Goal: Information Seeking & Learning: Learn about a topic

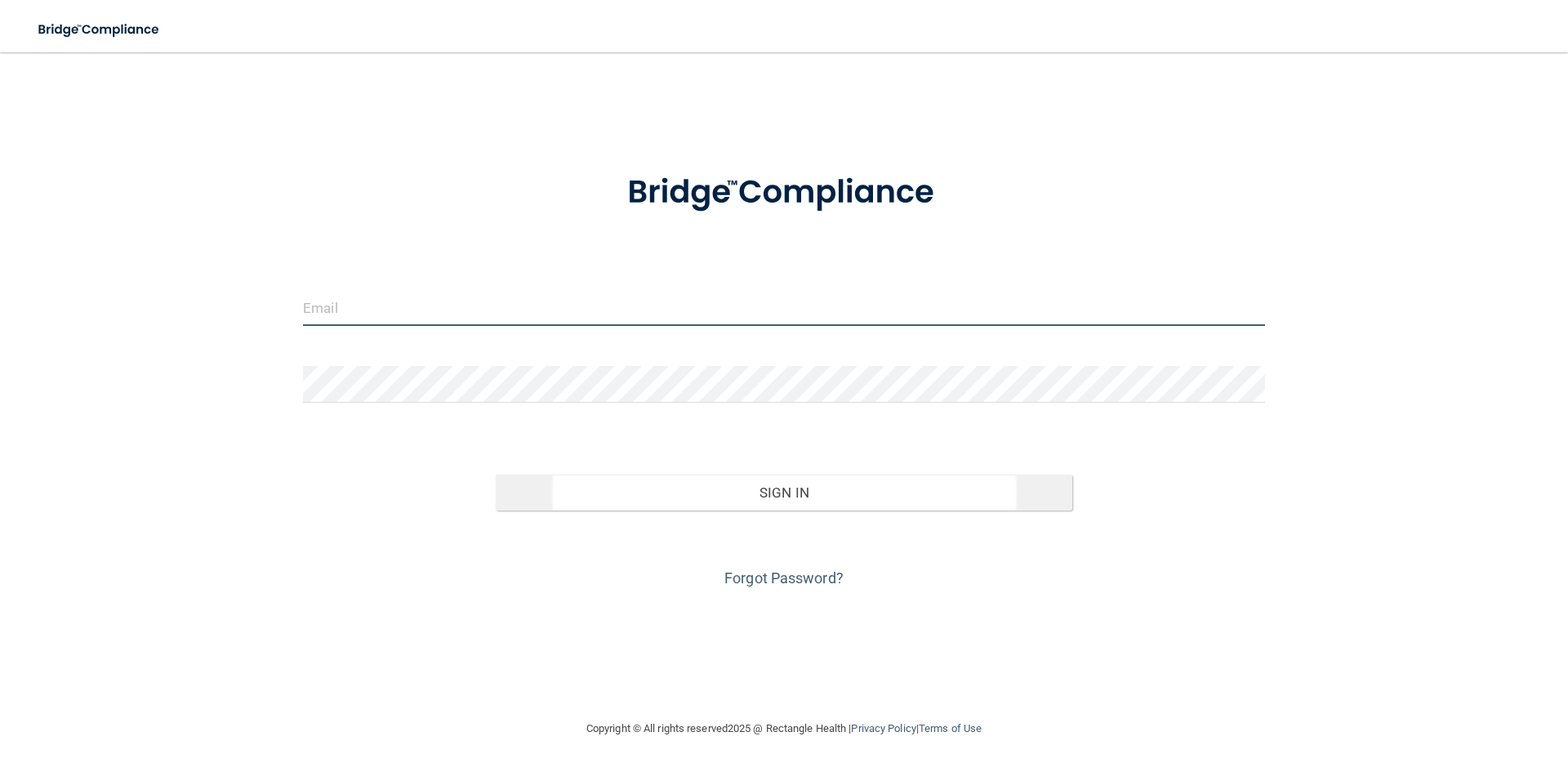
type input "[EMAIL_ADDRESS][DOMAIN_NAME]"
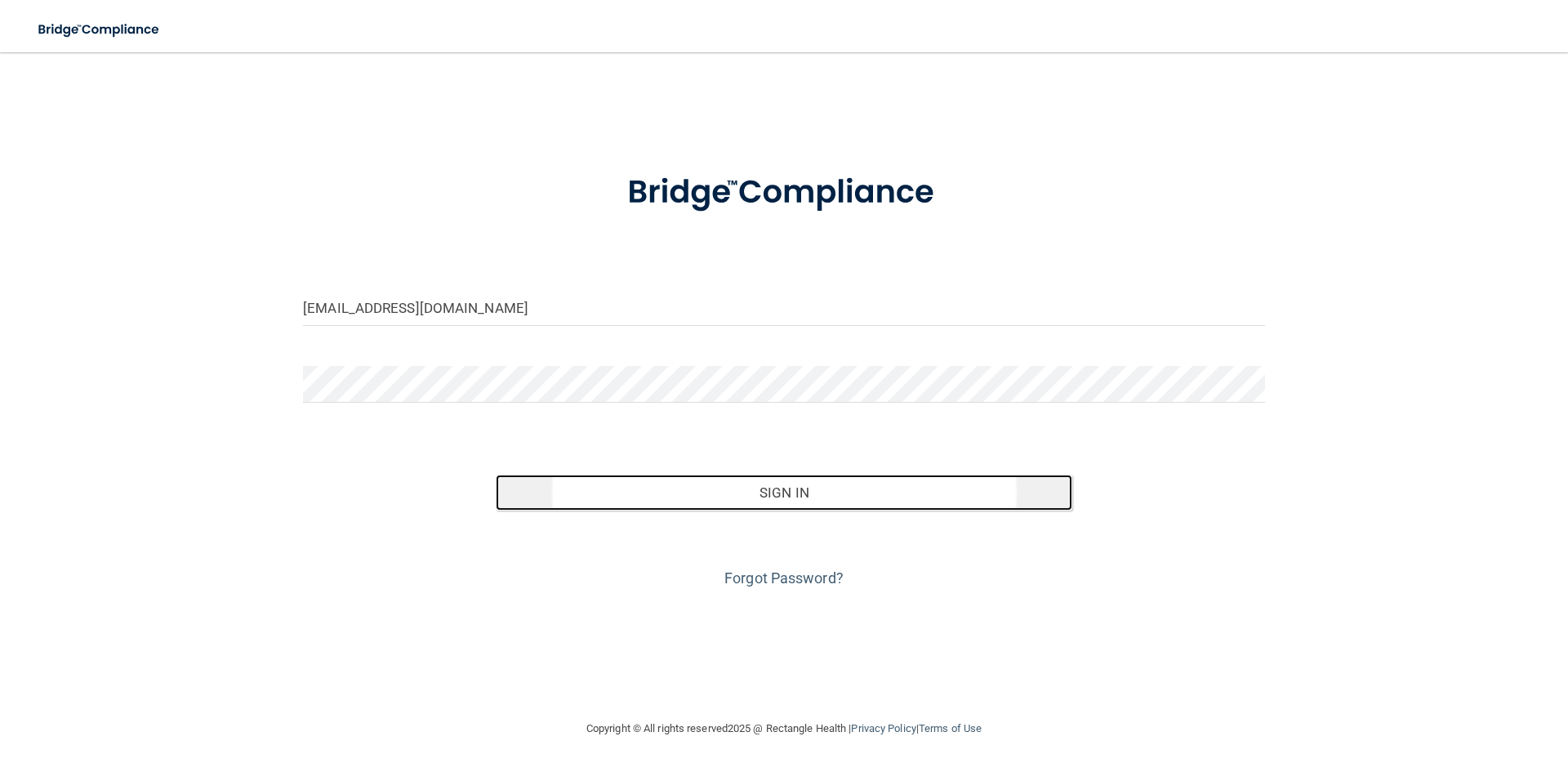
click at [788, 494] on button "Sign In" at bounding box center [785, 492] width 578 height 36
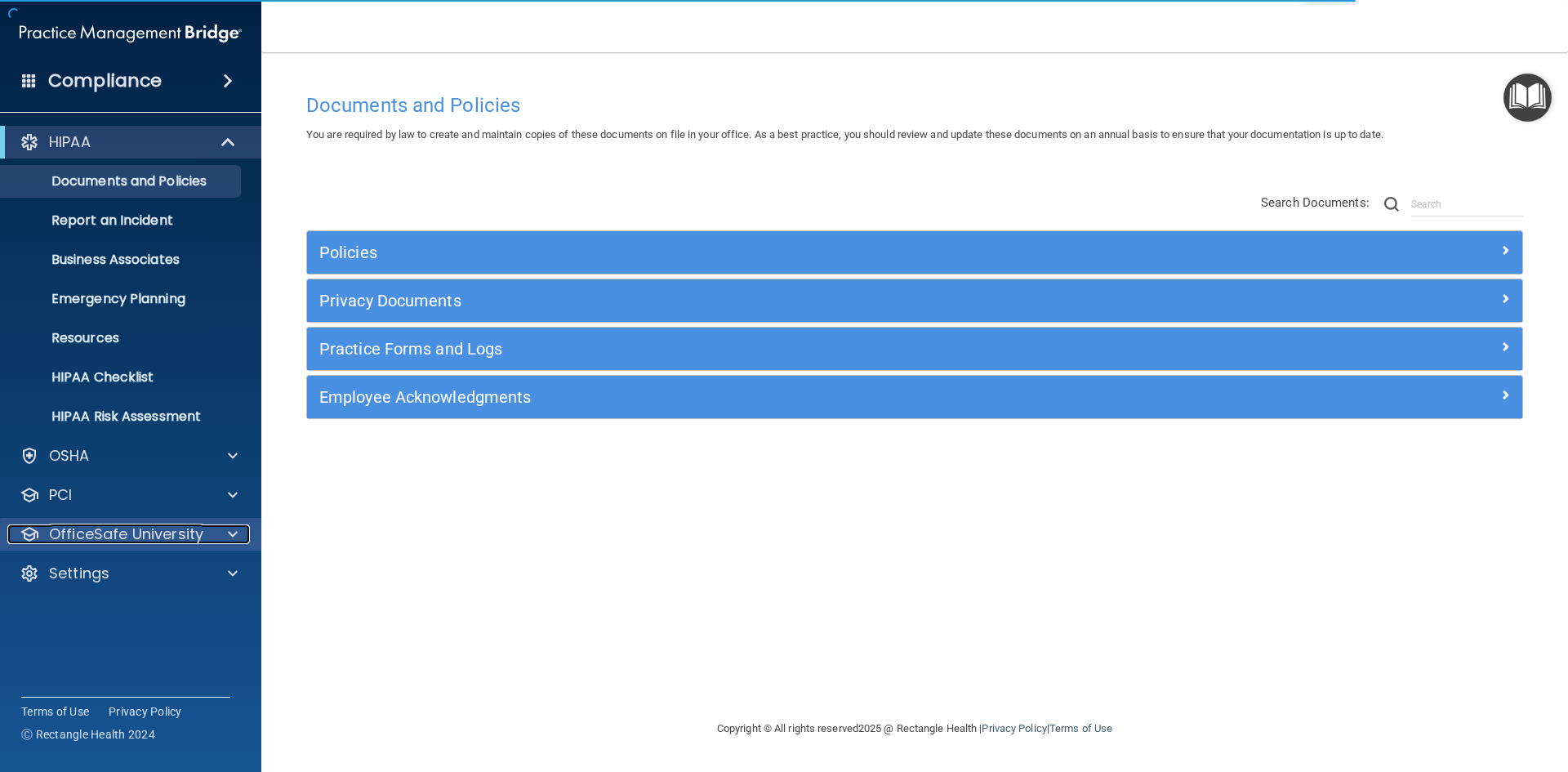
click at [142, 536] on p "OfficeSafe University" at bounding box center [126, 534] width 155 height 20
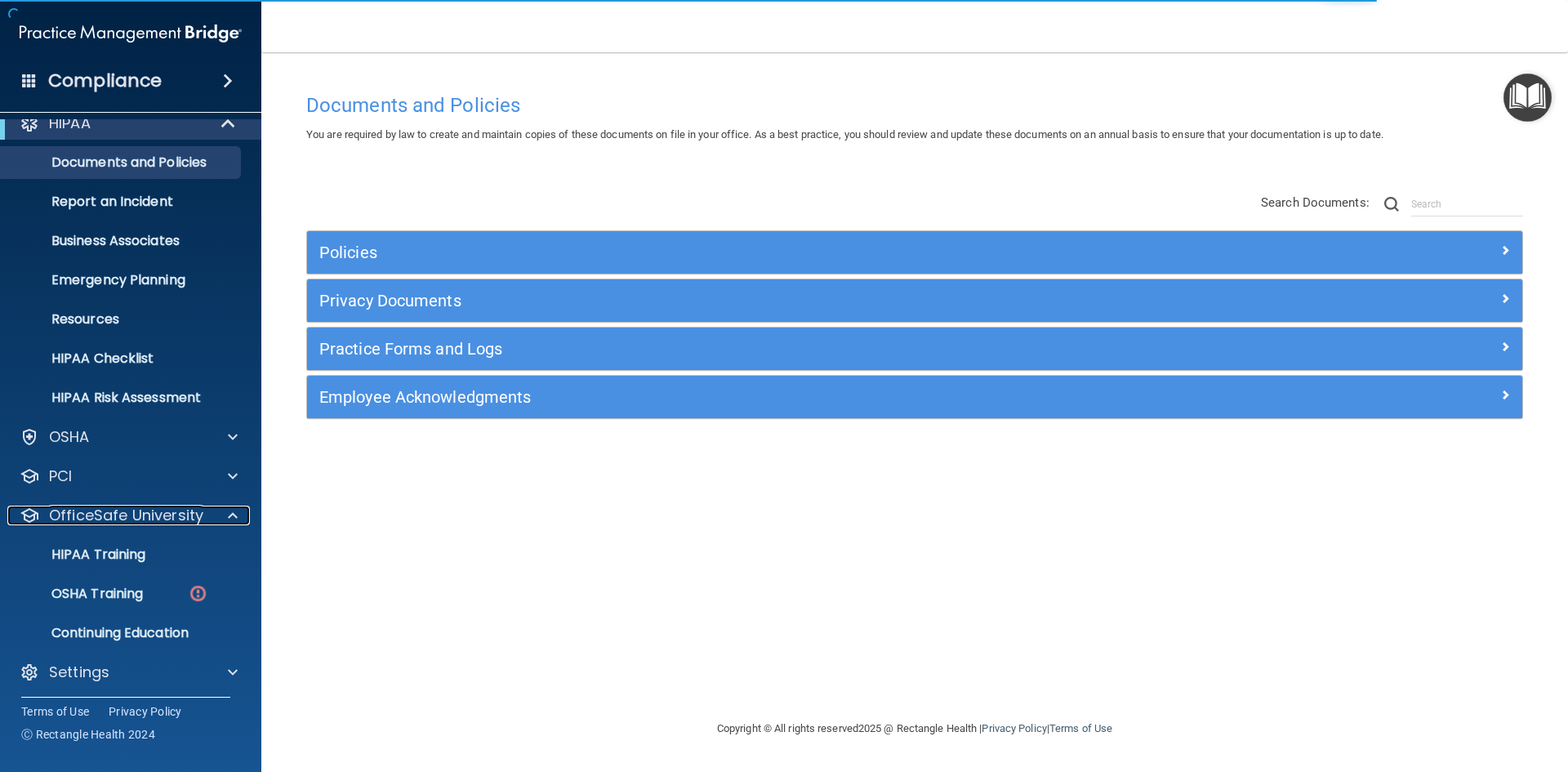
scroll to position [23, 0]
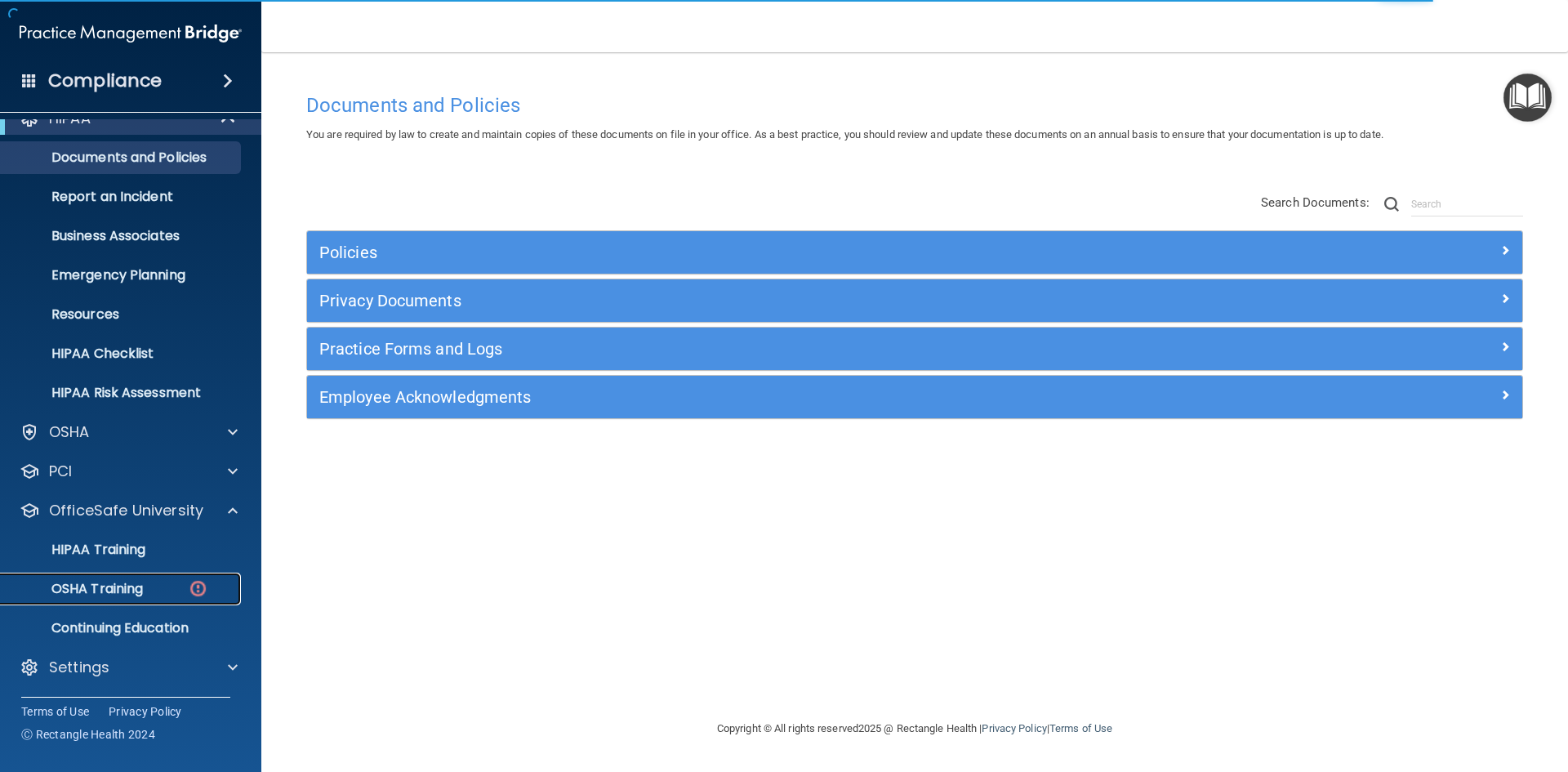
click at [133, 585] on p "OSHA Training" at bounding box center [76, 588] width 132 height 16
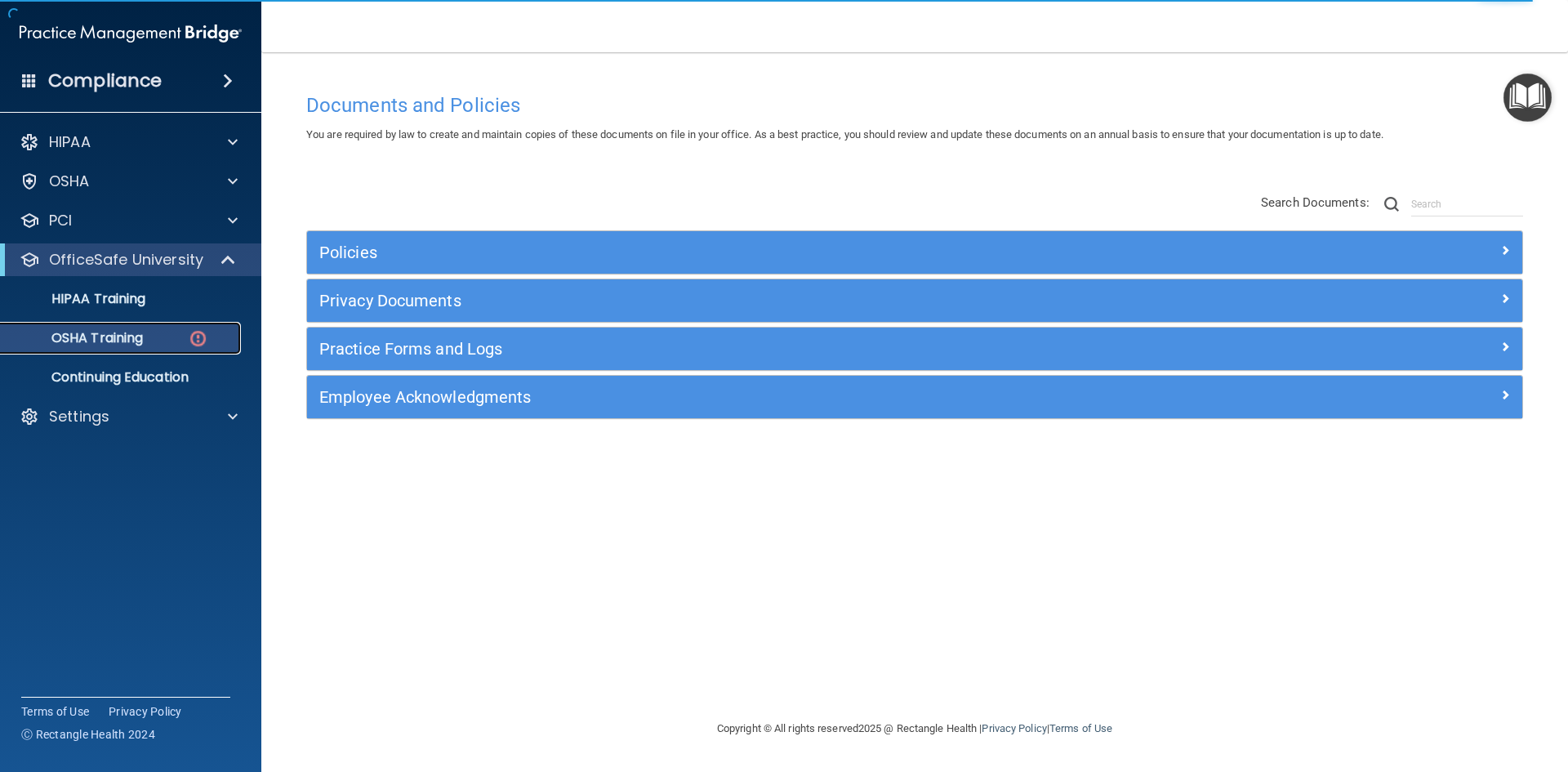
click at [120, 334] on p "OSHA Training" at bounding box center [76, 338] width 132 height 16
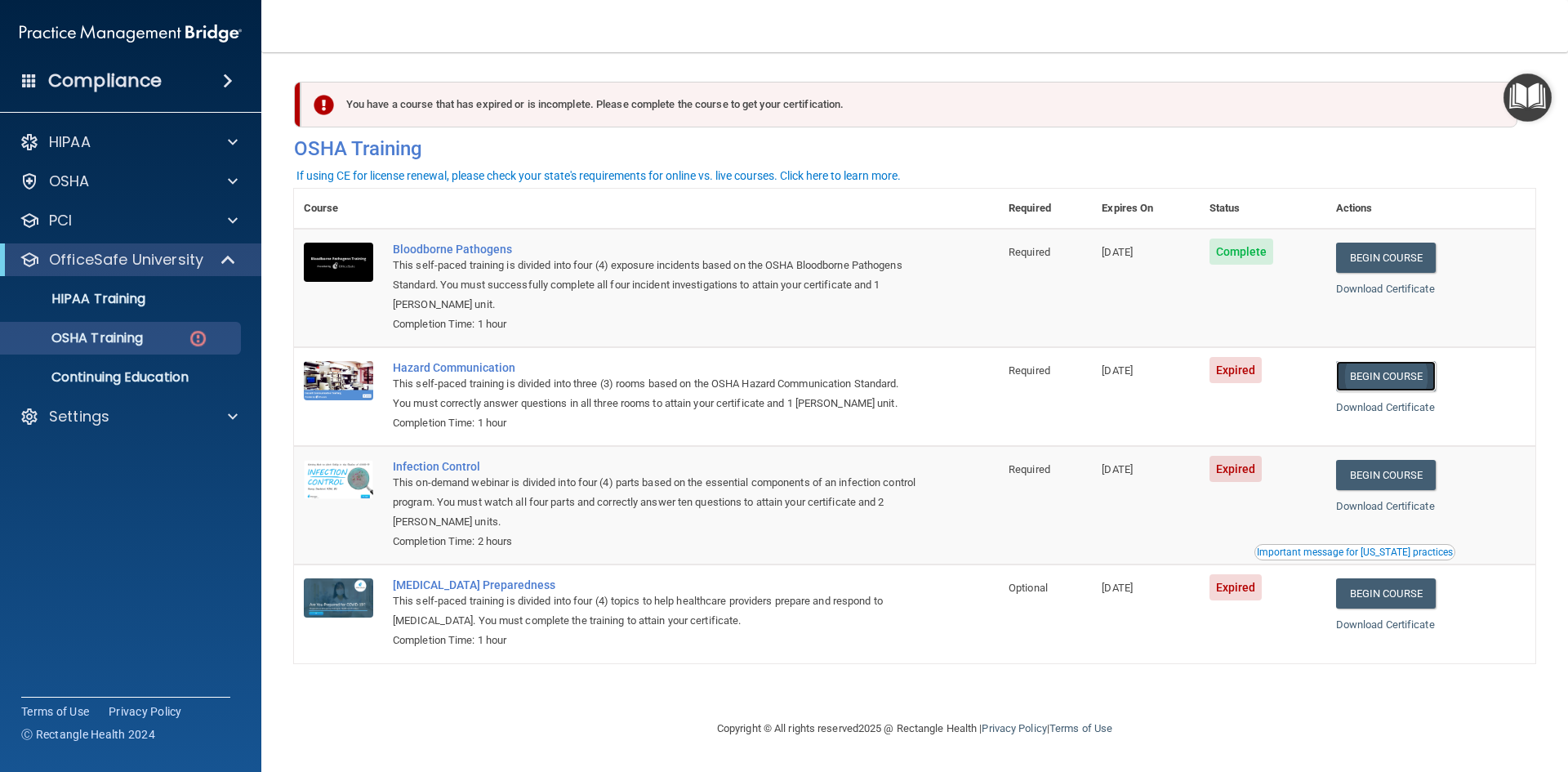
click at [1384, 374] on link "Begin Course" at bounding box center [1386, 376] width 99 height 30
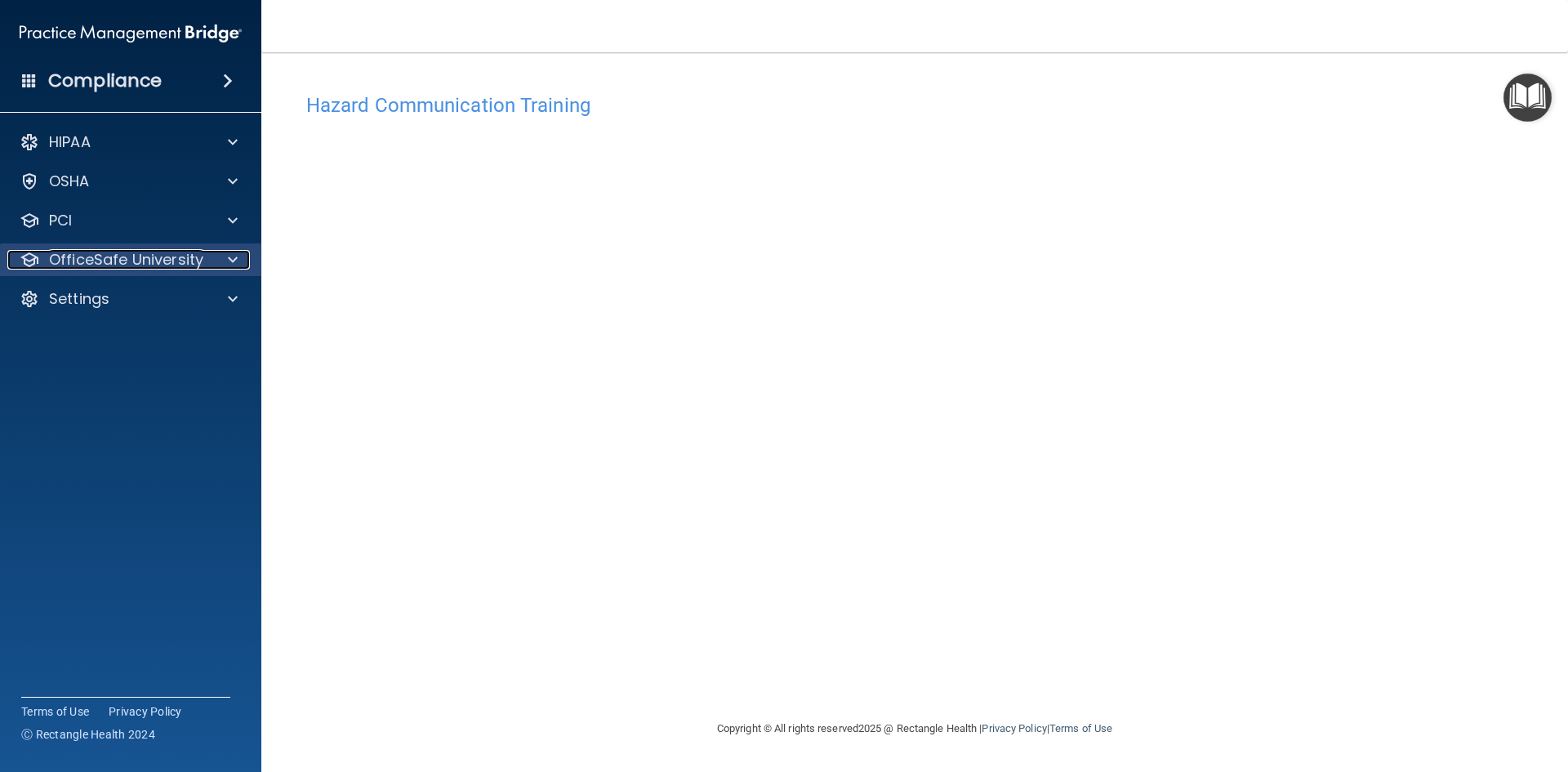
click at [109, 257] on p "OfficeSafe University" at bounding box center [126, 260] width 155 height 20
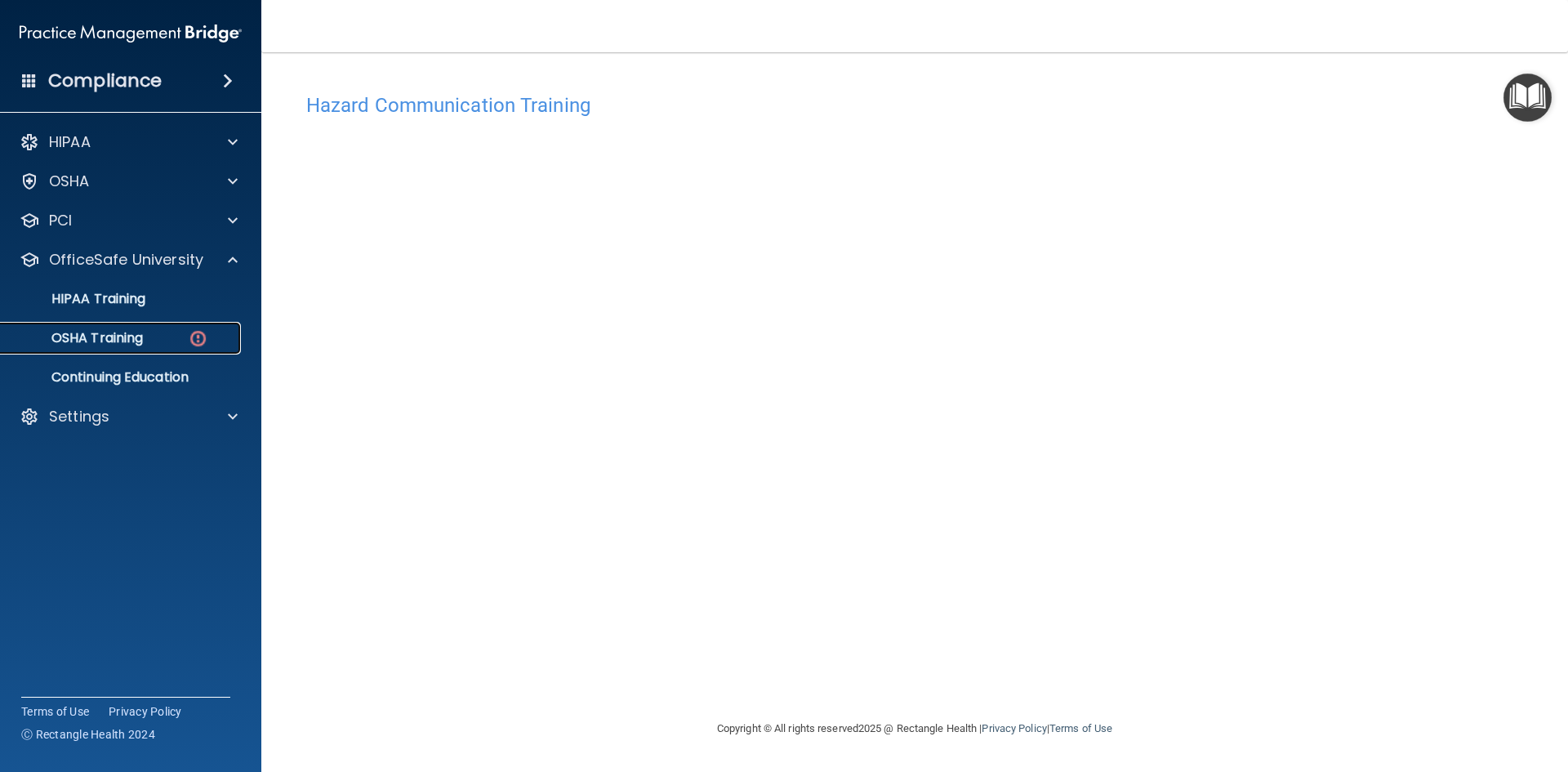
click at [125, 336] on p "OSHA Training" at bounding box center [76, 338] width 132 height 16
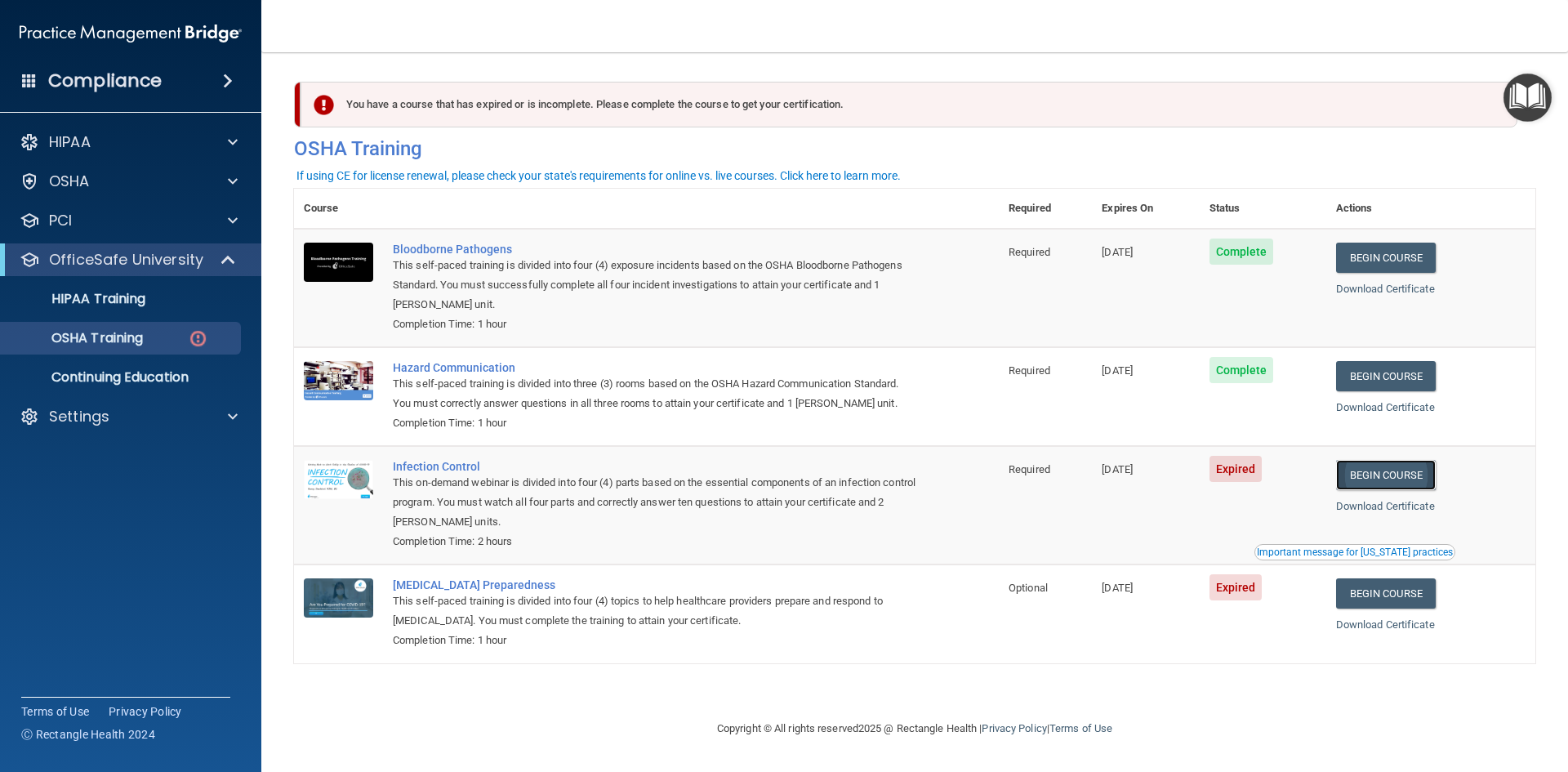
click at [1391, 477] on link "Begin Course" at bounding box center [1386, 475] width 99 height 30
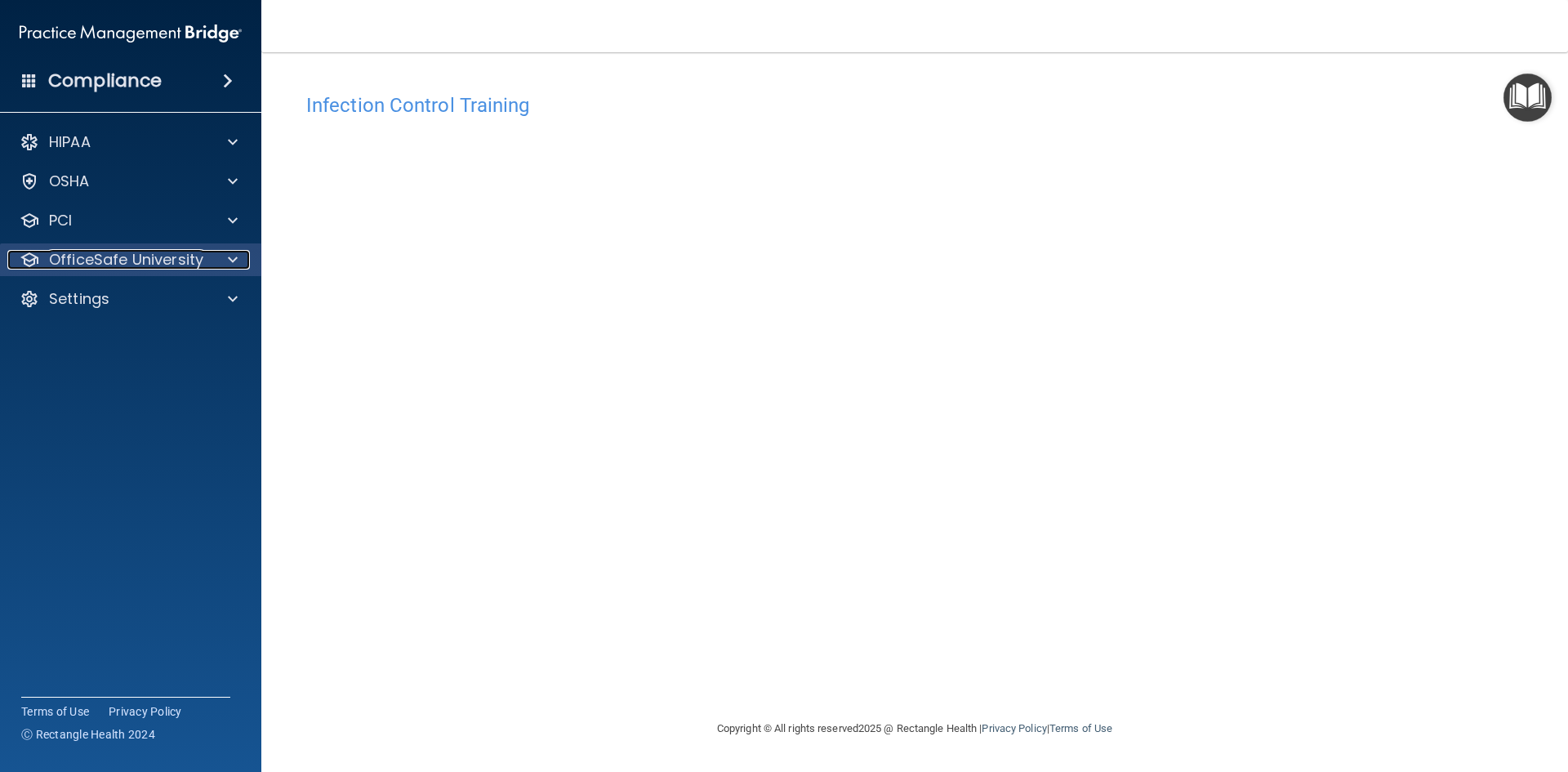
click at [139, 264] on p "OfficeSafe University" at bounding box center [126, 260] width 155 height 20
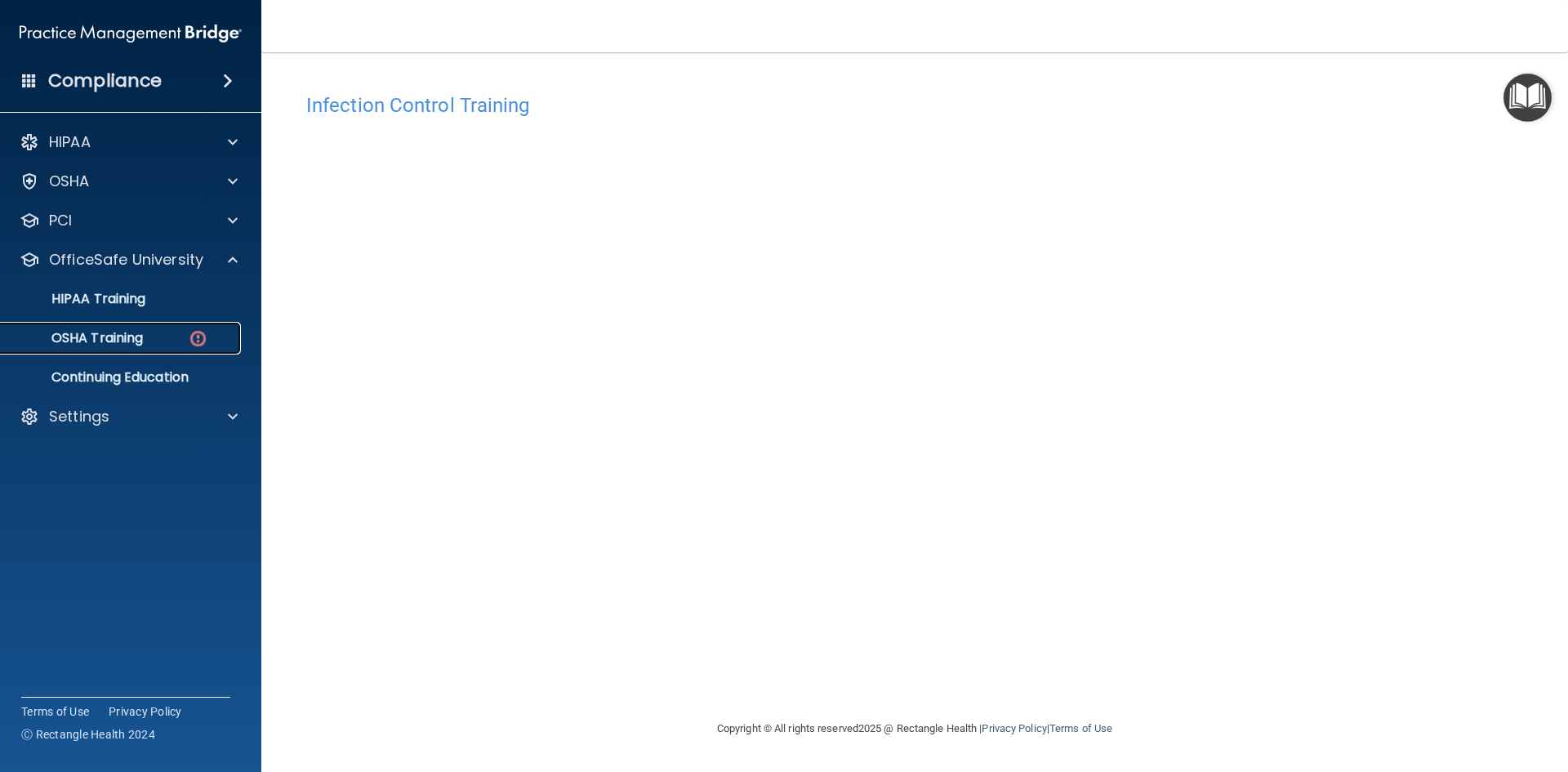
click at [138, 337] on p "OSHA Training" at bounding box center [76, 338] width 132 height 16
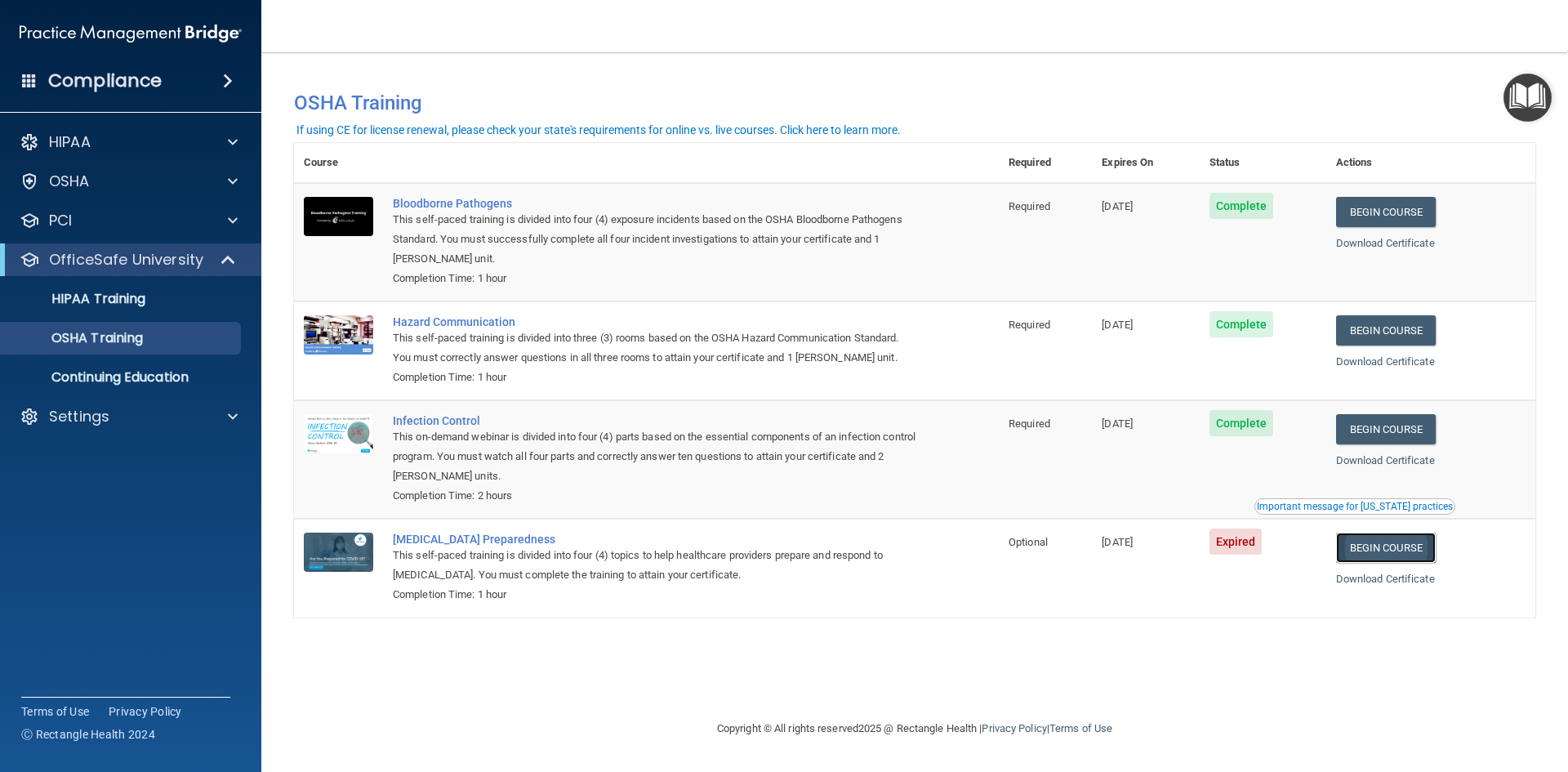
click at [1401, 551] on link "Begin Course" at bounding box center [1386, 548] width 99 height 30
click at [1327, 509] on div "Important message for California practices" at bounding box center [1354, 507] width 196 height 9
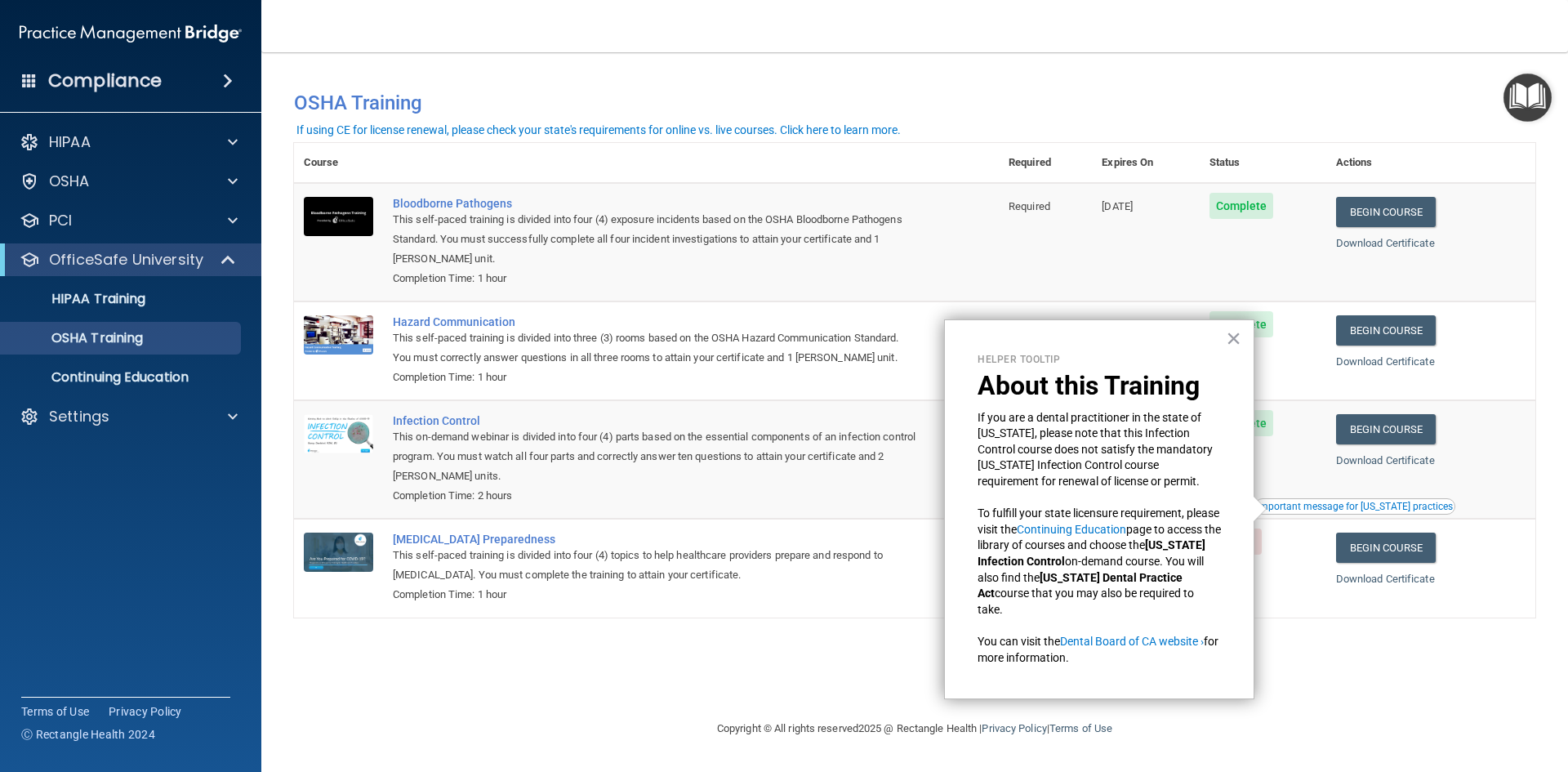
click at [1234, 337] on button "×" at bounding box center [1233, 339] width 16 height 26
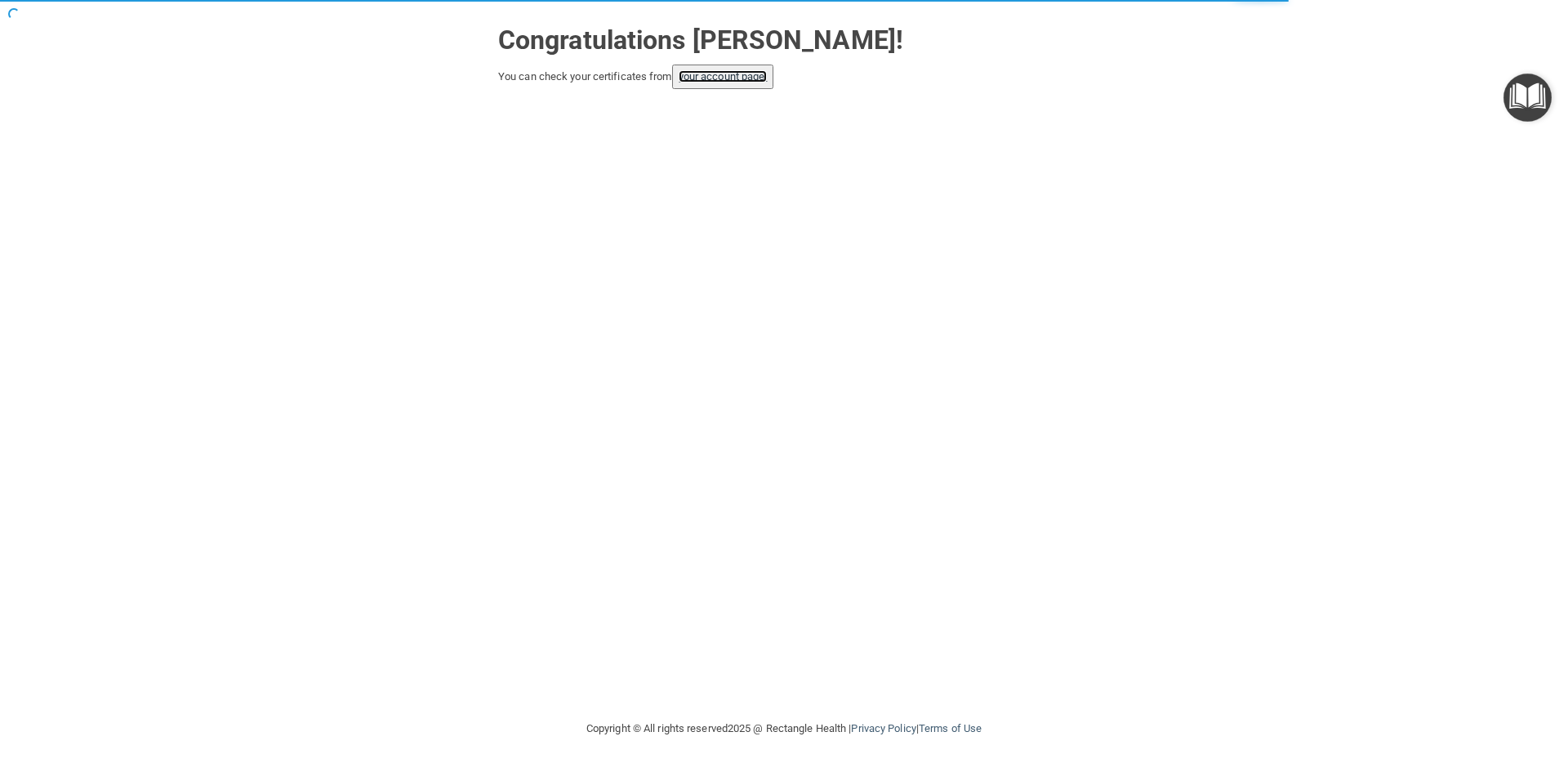
click at [718, 78] on link "your account page!" at bounding box center [723, 76] width 89 height 12
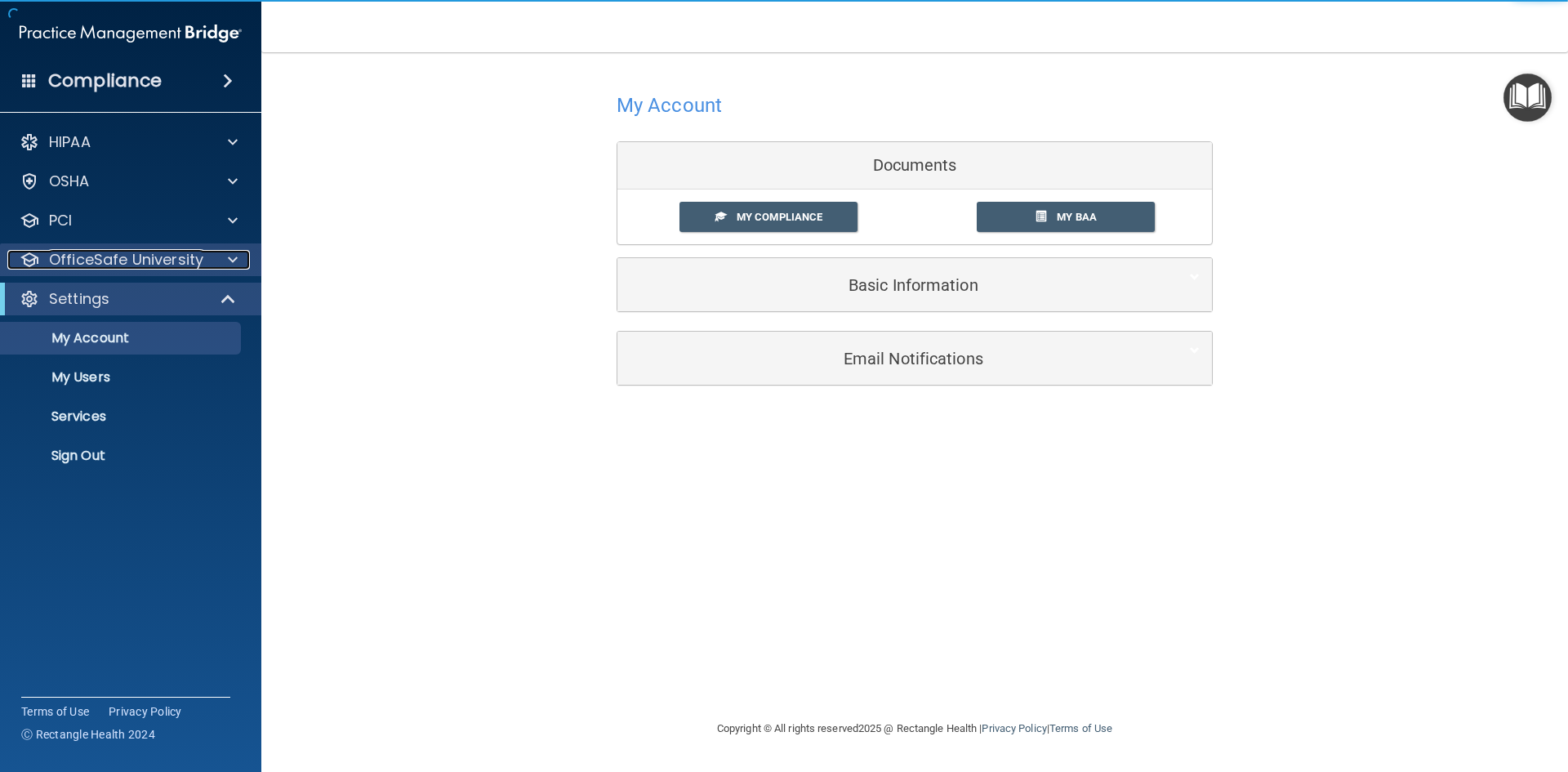
click at [112, 257] on p "OfficeSafe University" at bounding box center [126, 260] width 155 height 20
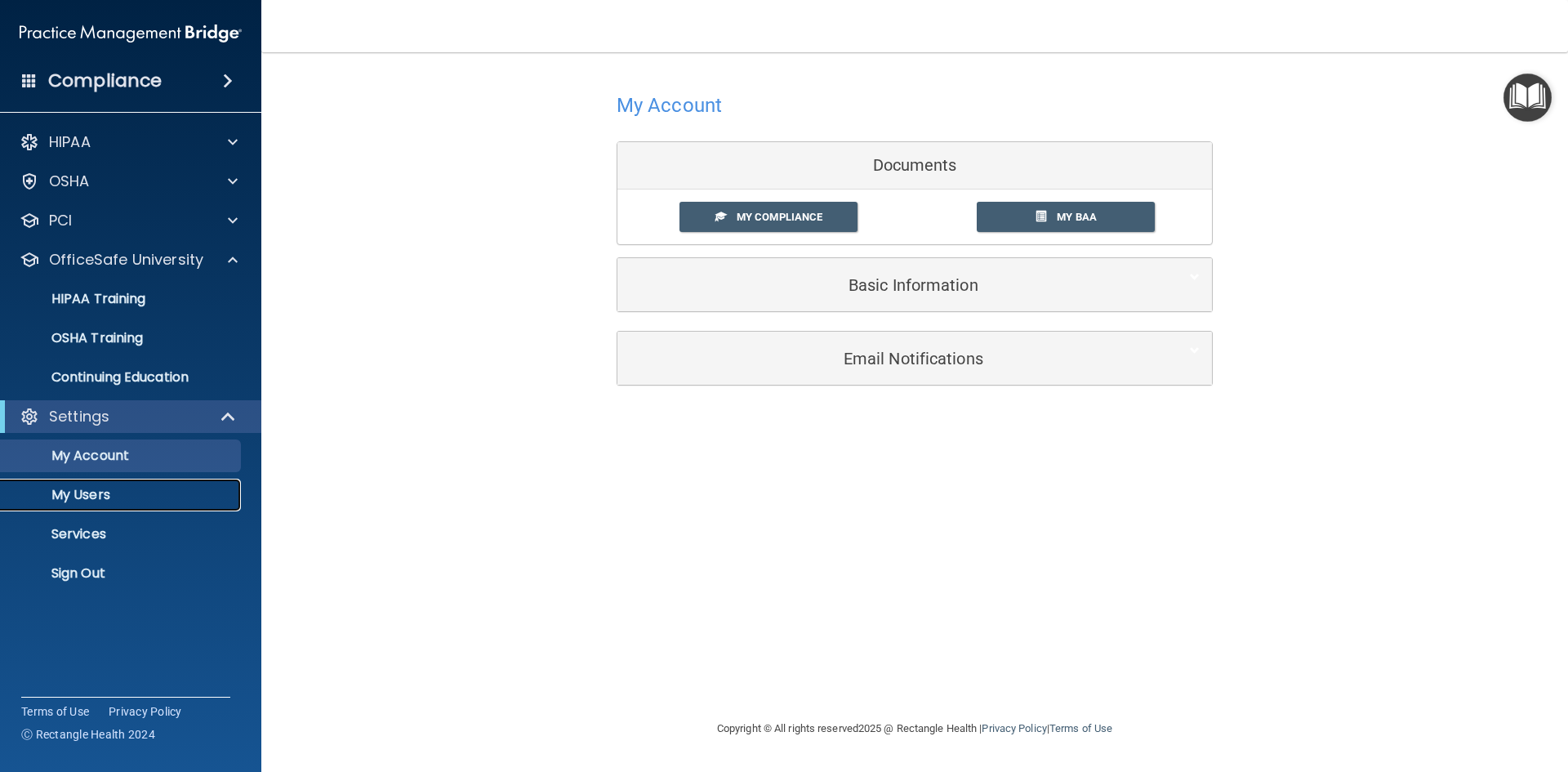
click at [64, 491] on p "My Users" at bounding box center [122, 494] width 223 height 16
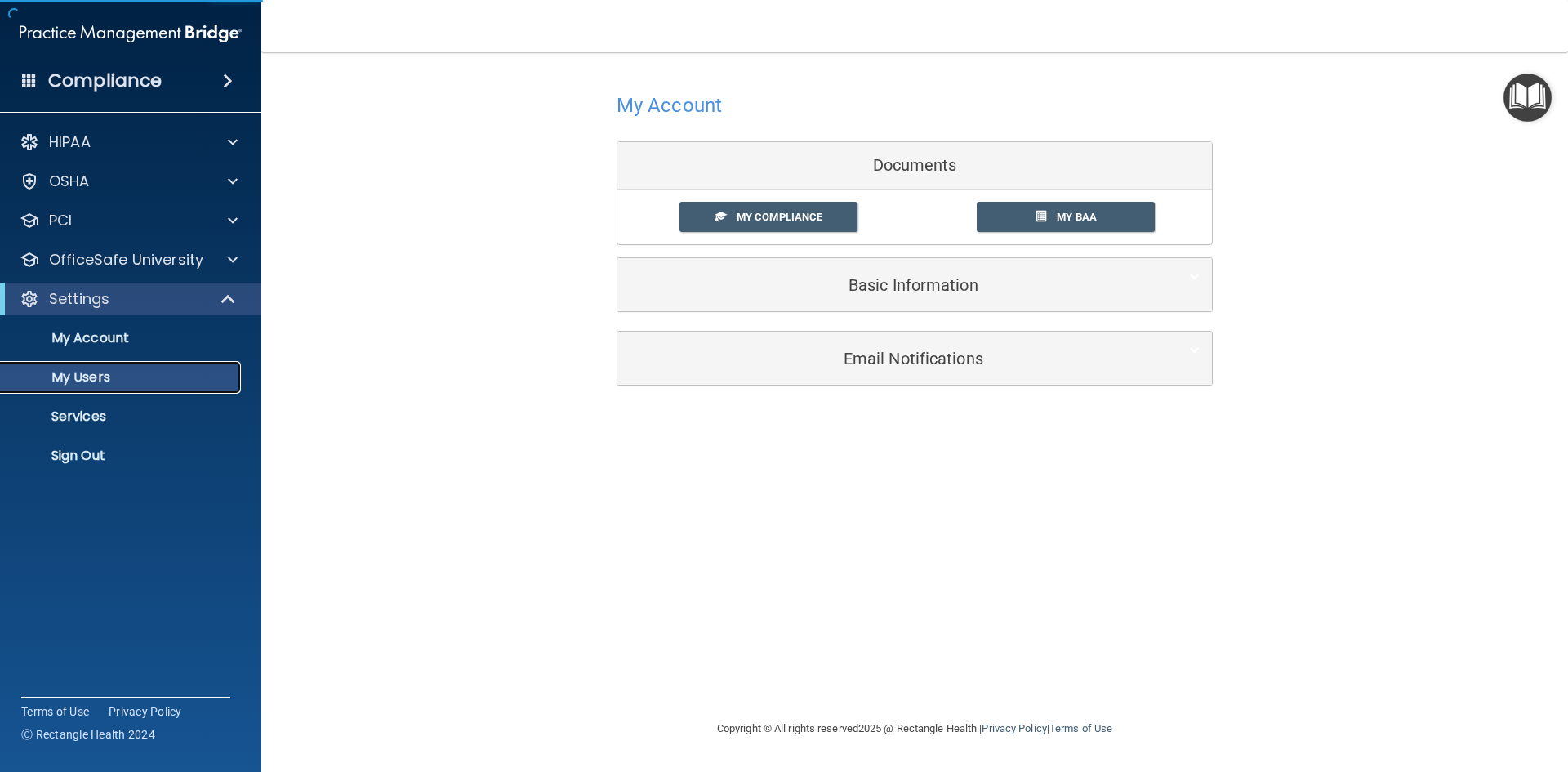
select select "20"
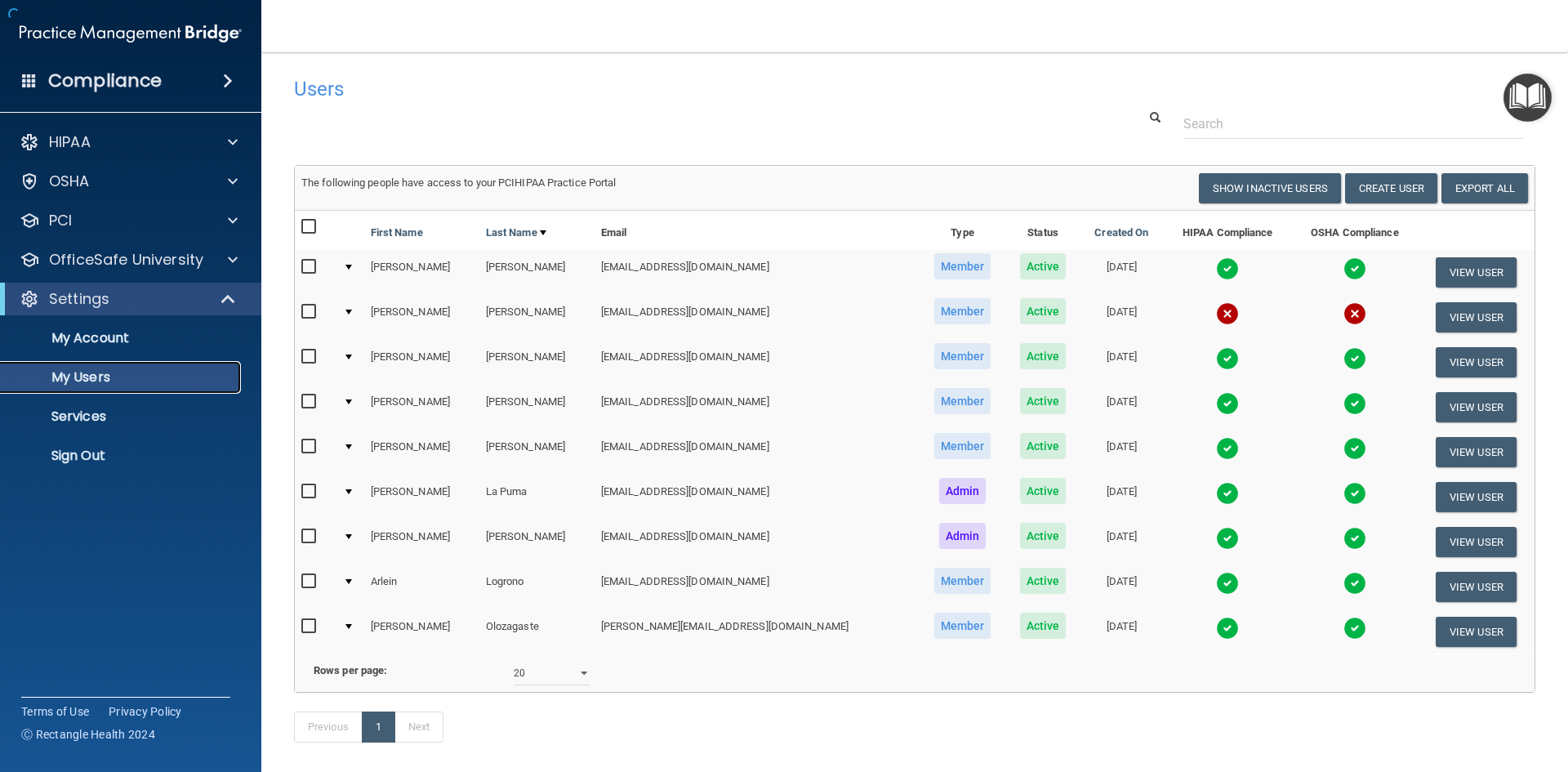
click at [129, 380] on p "My Users" at bounding box center [122, 377] width 223 height 16
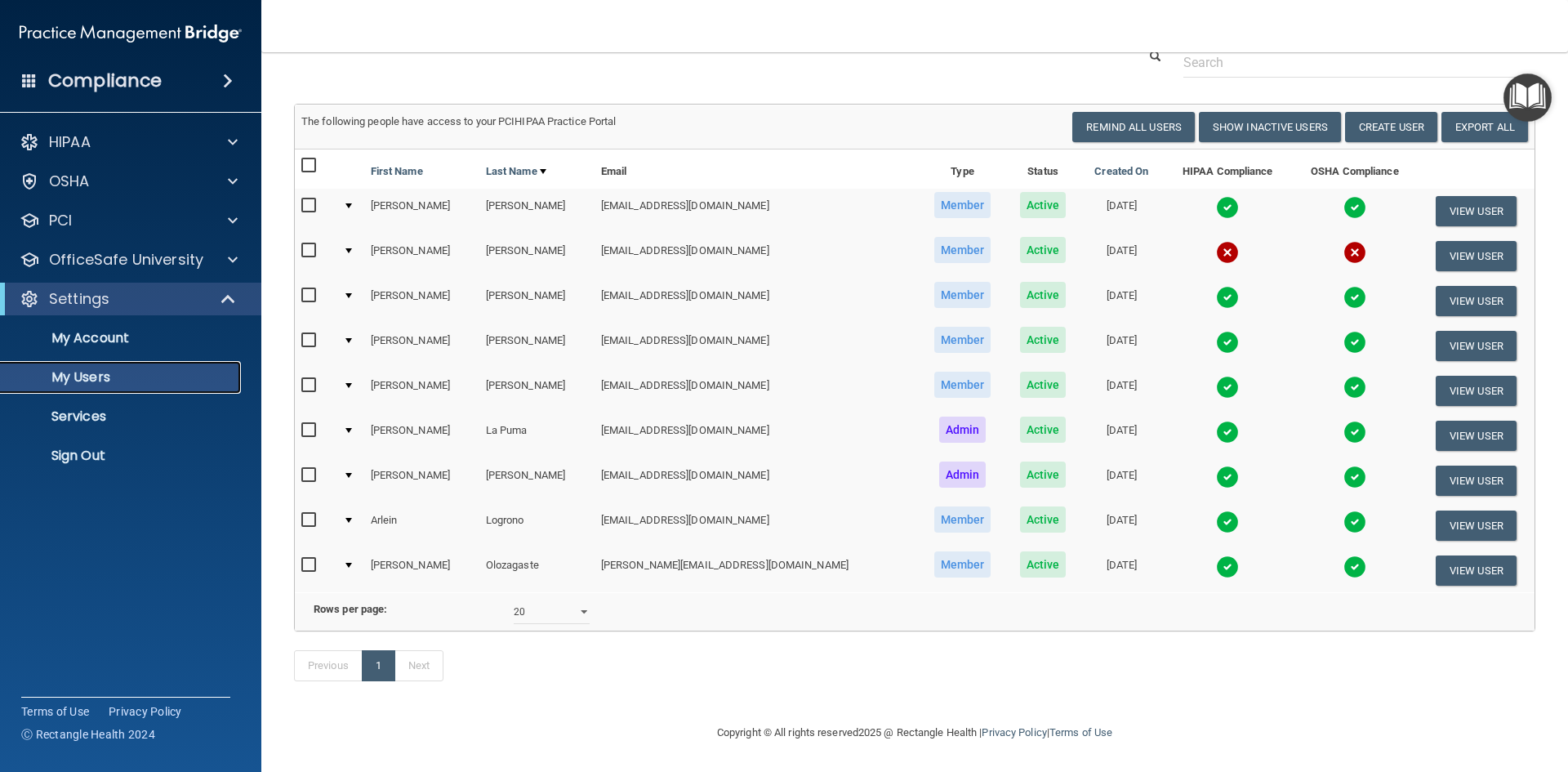
scroll to position [85, 0]
